Goal: Task Accomplishment & Management: Use online tool/utility

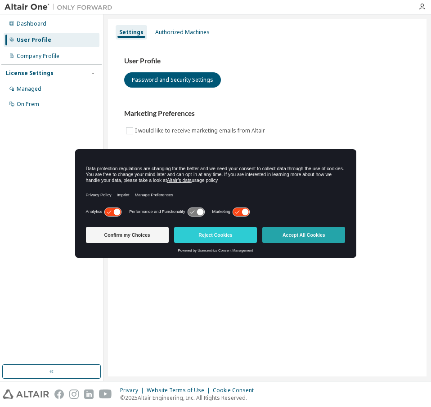
click at [305, 231] on button "Accept All Cookies" at bounding box center [303, 235] width 83 height 16
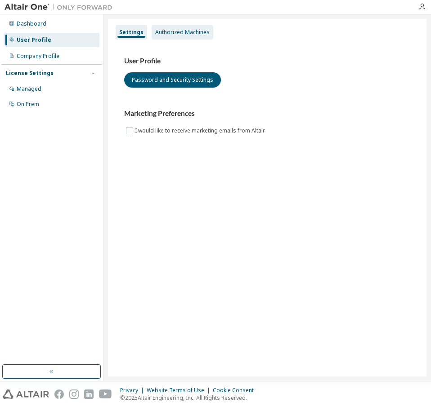
click at [169, 29] on div "Authorized Machines" at bounding box center [182, 32] width 54 height 7
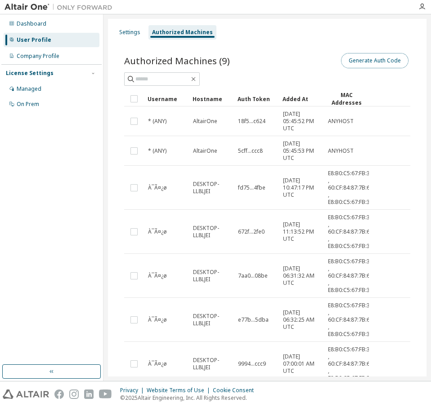
click at [341, 61] on button "Generate Auth Code" at bounding box center [374, 60] width 67 height 15
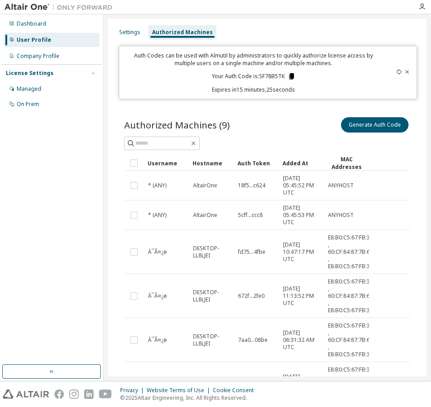
click at [291, 78] on icon at bounding box center [291, 76] width 5 height 6
